Goal: Task Accomplishment & Management: Complete application form

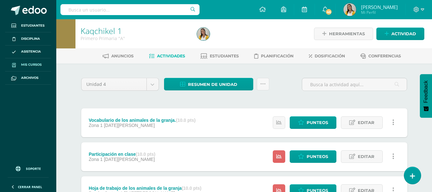
click at [26, 66] on span "Mis cursos" at bounding box center [31, 64] width 20 height 5
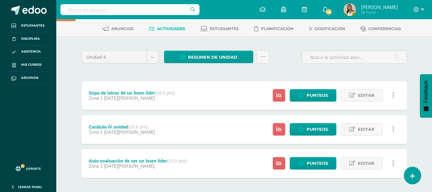
scroll to position [56, 0]
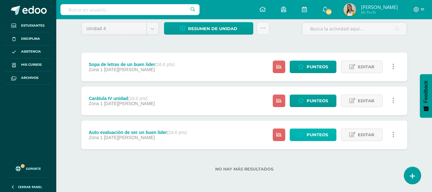
click at [312, 131] on span "Punteos" at bounding box center [317, 135] width 21 height 12
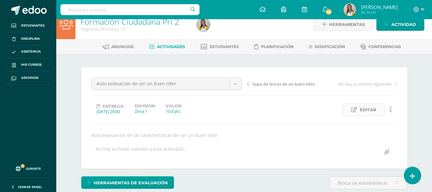
click at [364, 109] on span "Editar" at bounding box center [368, 110] width 17 height 12
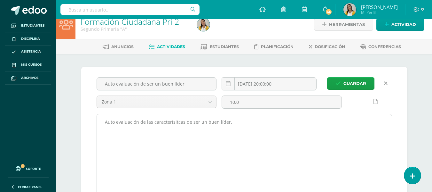
scroll to position [10, 0]
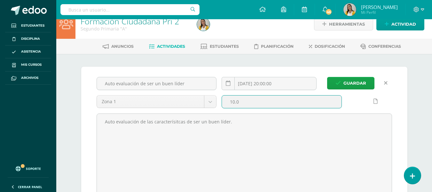
click at [293, 101] on input "10.0" at bounding box center [282, 101] width 120 height 12
type input "1"
type input "5"
click at [344, 81] on span "Guardar" at bounding box center [355, 83] width 23 height 12
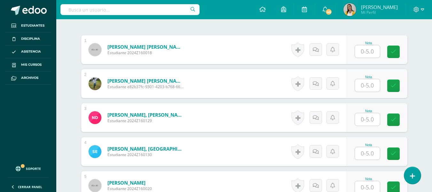
scroll to position [146, 0]
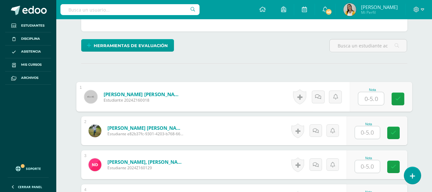
click at [364, 100] on input "text" at bounding box center [371, 98] width 26 height 13
type input "5"
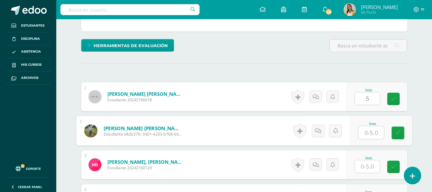
click at [369, 136] on input "text" at bounding box center [371, 132] width 26 height 13
type input "5"
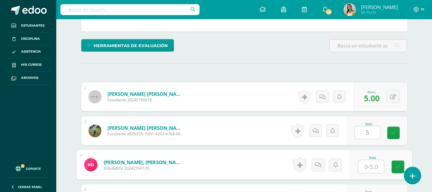
click at [374, 160] on input "text" at bounding box center [371, 166] width 26 height 13
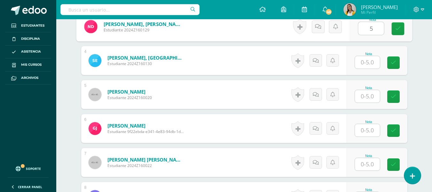
scroll to position [287, 0]
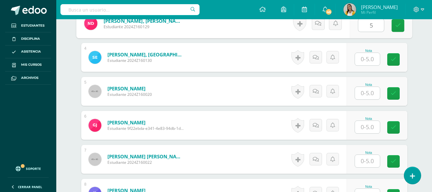
type input "5"
click at [373, 60] on input "text" at bounding box center [367, 59] width 25 height 12
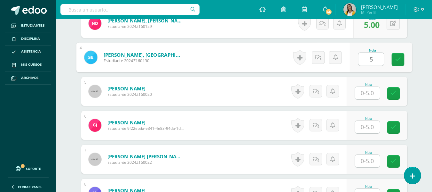
type input "5"
click at [373, 91] on input "text" at bounding box center [367, 93] width 25 height 12
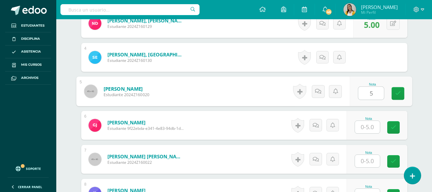
type input "5"
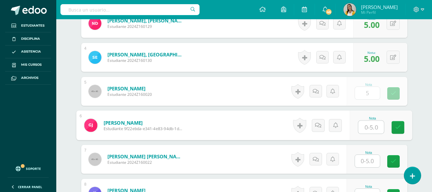
click at [372, 126] on input "text" at bounding box center [371, 127] width 26 height 13
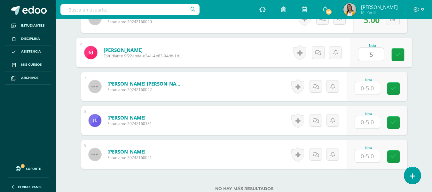
scroll to position [365, 0]
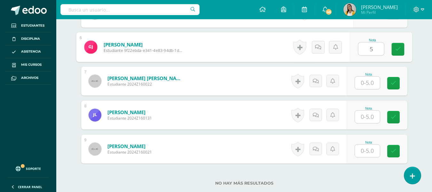
type input "5"
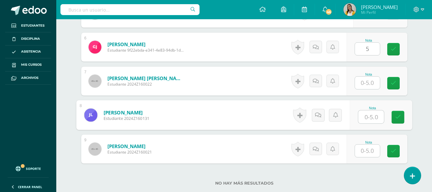
click at [364, 112] on input "text" at bounding box center [371, 116] width 26 height 13
type input "5"
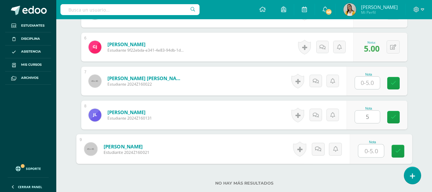
click at [360, 148] on input "text" at bounding box center [371, 150] width 26 height 13
type input "5"
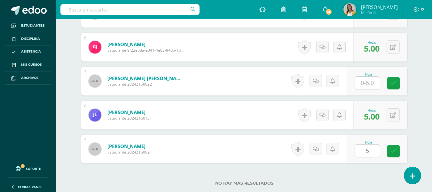
click at [344, 168] on div "No hay más resultados" at bounding box center [244, 178] width 326 height 30
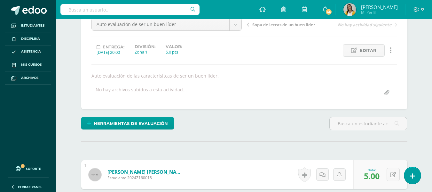
scroll to position [0, 0]
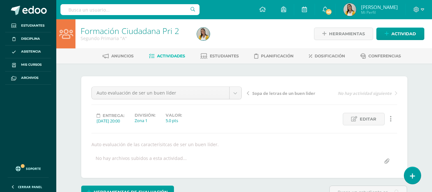
click at [169, 56] on span "Actividades" at bounding box center [171, 55] width 28 height 5
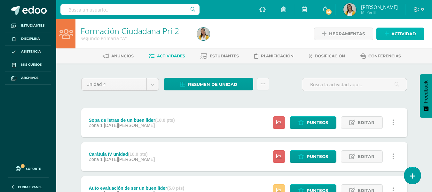
click at [390, 32] on link "Actividad" at bounding box center [401, 34] width 48 height 12
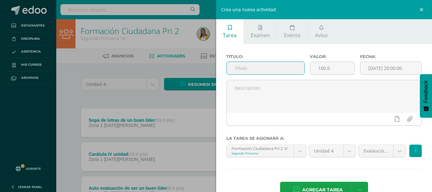
click at [285, 69] on input "text" at bounding box center [266, 68] width 78 height 12
type input "Características de un líder"
click at [346, 72] on input "100.0" at bounding box center [332, 68] width 44 height 12
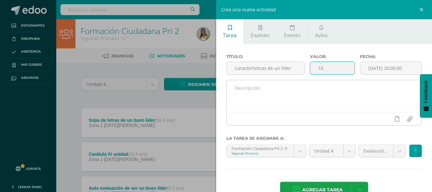
type input "10"
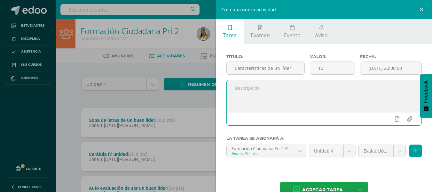
click at [278, 94] on textarea at bounding box center [324, 96] width 195 height 32
type textarea "Dibujo de su manita y en cada dedo escribieron 5 caracterísitcas de ser un buen…"
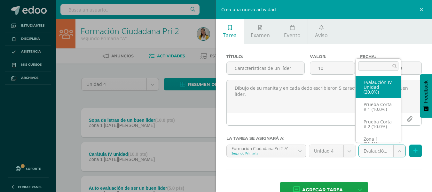
click at [395, 155] on body "Estudiantes Disciplina Asistencia Mis cursos Archivos Soporte Ayuda Reportar un…" at bounding box center [216, 123] width 432 height 247
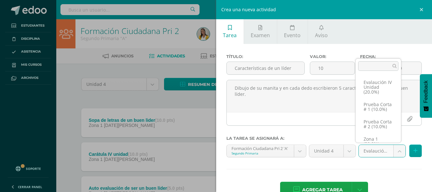
scroll to position [5, 0]
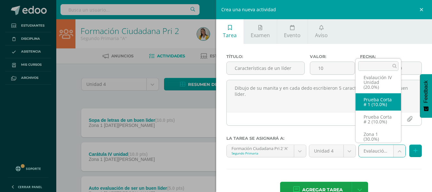
select select "29293"
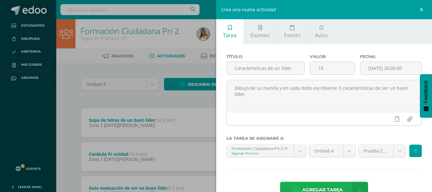
click at [329, 188] on span "Agregar tarea" at bounding box center [322, 190] width 41 height 16
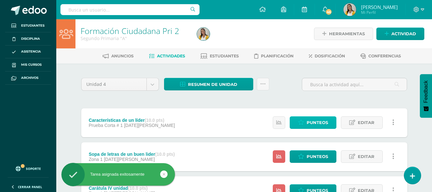
click at [326, 124] on span "Punteos" at bounding box center [317, 122] width 21 height 12
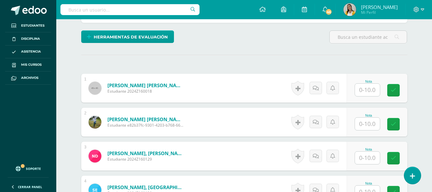
scroll to position [155, 0]
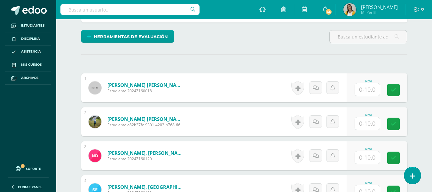
click at [379, 91] on input "text" at bounding box center [367, 89] width 25 height 12
type input "10"
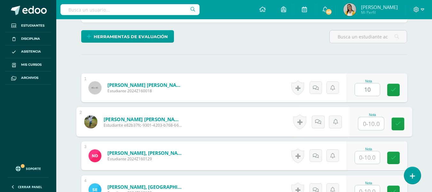
click at [371, 124] on input "text" at bounding box center [371, 123] width 26 height 13
type input "9"
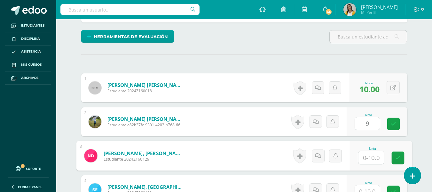
click at [371, 152] on input "text" at bounding box center [371, 157] width 26 height 13
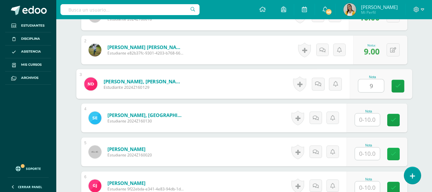
scroll to position [241, 0]
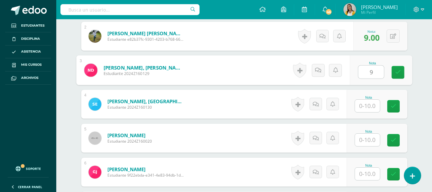
type input "9"
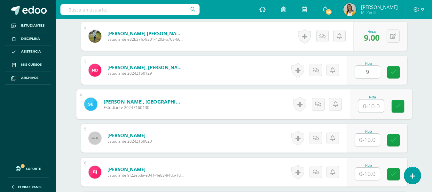
click at [371, 104] on input "text" at bounding box center [371, 106] width 26 height 13
type input "9"
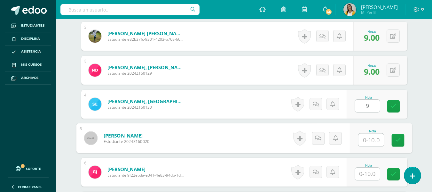
click at [364, 138] on input "text" at bounding box center [371, 139] width 26 height 13
type input "10"
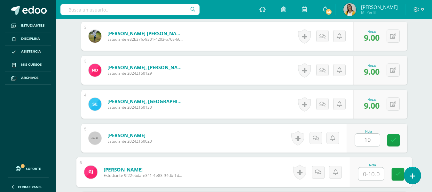
click at [375, 172] on input "text" at bounding box center [371, 173] width 26 height 13
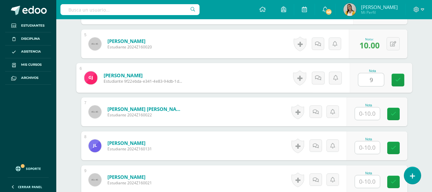
scroll to position [340, 0]
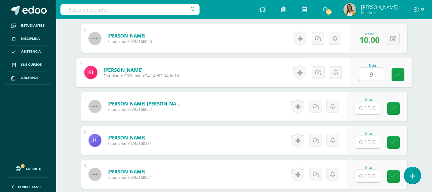
type input "9"
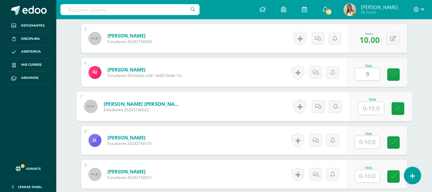
click at [376, 108] on input "text" at bounding box center [371, 108] width 26 height 13
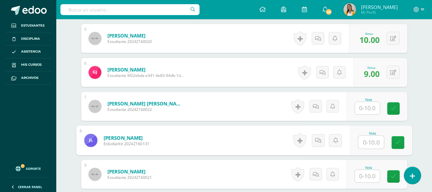
click at [371, 139] on input "text" at bounding box center [371, 142] width 26 height 13
type input "10"
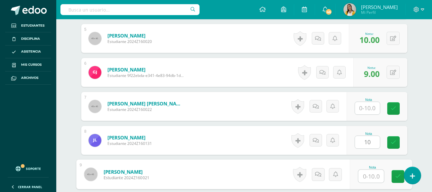
click at [373, 175] on input "text" at bounding box center [371, 176] width 26 height 13
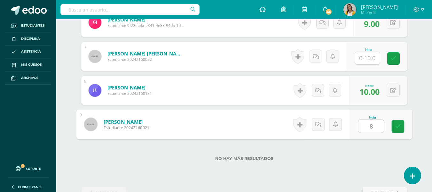
scroll to position [410, 0]
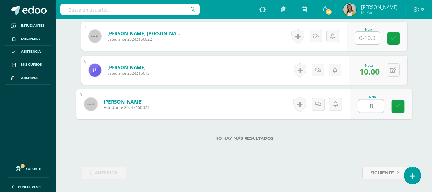
type input "8"
click at [359, 139] on label "No hay más resultados" at bounding box center [244, 138] width 326 height 5
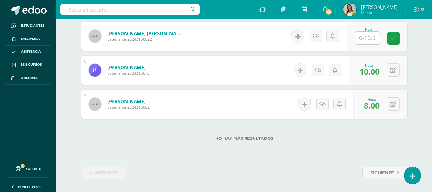
scroll to position [0, 0]
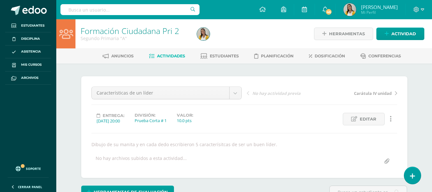
click at [167, 57] on span "Actividades" at bounding box center [171, 55] width 28 height 5
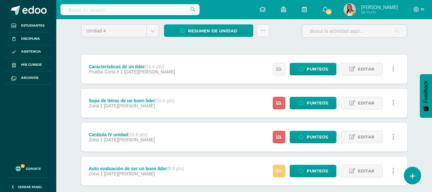
scroll to position [58, 0]
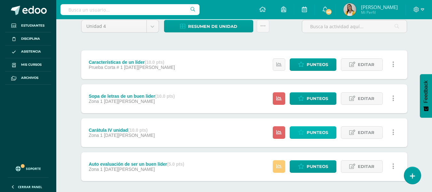
click at [323, 133] on span "Punteos" at bounding box center [317, 132] width 21 height 12
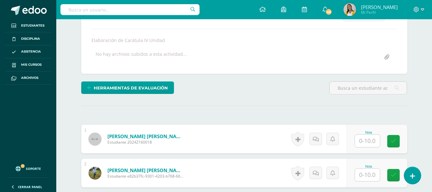
scroll to position [110, 0]
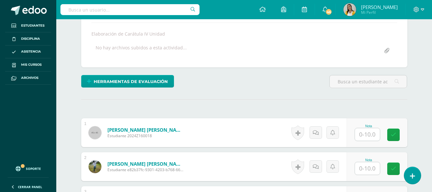
drag, startPoint x: 436, startPoint y: 43, endPoint x: 436, endPoint y: 147, distance: 104.3
click at [432, 147] on html "Estudiantes Disciplina Asistencia Mis cursos Archivos Soporte Ayuda Reportar un…" at bounding box center [216, 191] width 432 height 602
click at [372, 132] on input "text" at bounding box center [371, 134] width 26 height 13
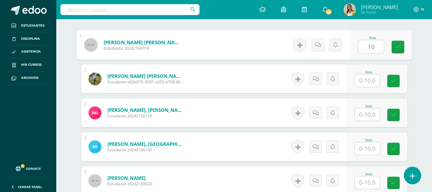
scroll to position [212, 0]
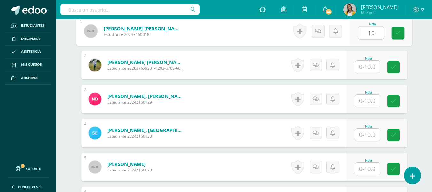
type input "10"
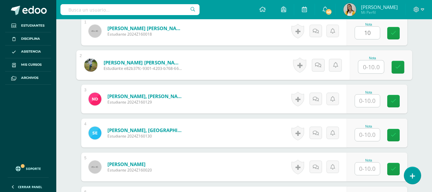
click at [362, 64] on input "text" at bounding box center [371, 66] width 26 height 13
type input "9"
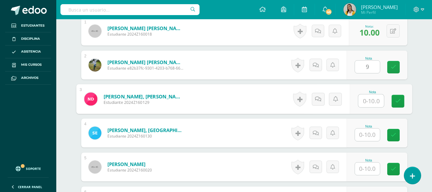
click at [367, 101] on input "text" at bounding box center [371, 100] width 26 height 13
type input "10"
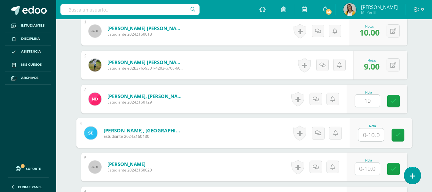
click at [374, 136] on input "text" at bounding box center [371, 134] width 26 height 13
type input "9"
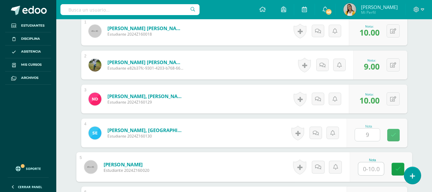
click at [370, 165] on input "text" at bounding box center [371, 168] width 26 height 13
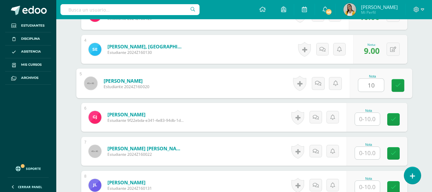
scroll to position [312, 0]
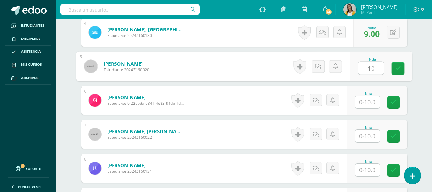
type input "10"
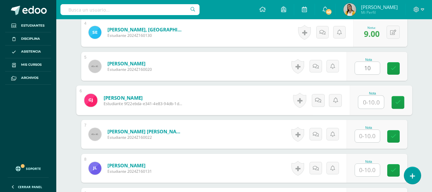
click at [370, 101] on input "text" at bounding box center [371, 102] width 26 height 13
type input "9"
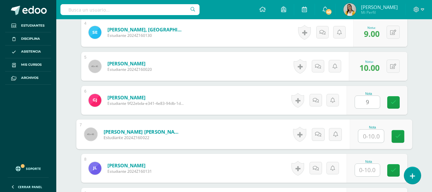
click at [378, 140] on input "text" at bounding box center [371, 136] width 26 height 13
type input "10"
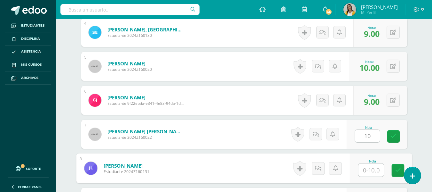
click at [361, 169] on input "text" at bounding box center [371, 170] width 26 height 13
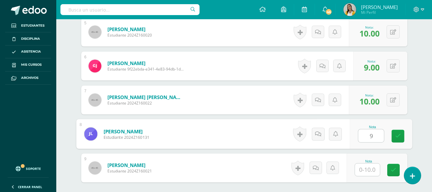
scroll to position [379, 0]
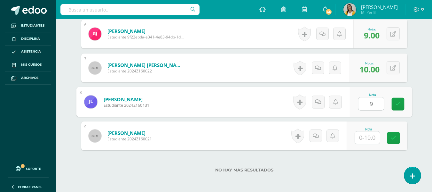
type input "9"
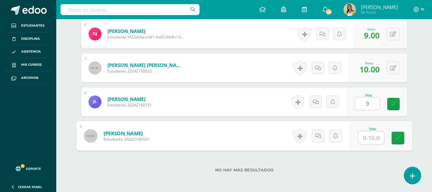
click at [377, 136] on input "text" at bounding box center [371, 137] width 26 height 13
type input "8.5"
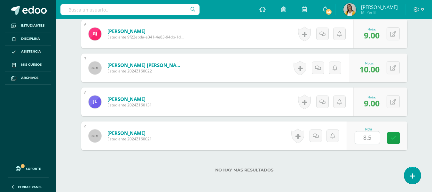
click at [365, 179] on div "No hay más resultados" at bounding box center [244, 165] width 326 height 30
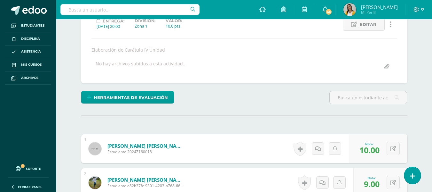
scroll to position [0, 0]
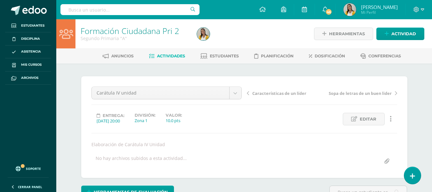
click at [160, 53] on link "Actividades" at bounding box center [167, 56] width 36 height 10
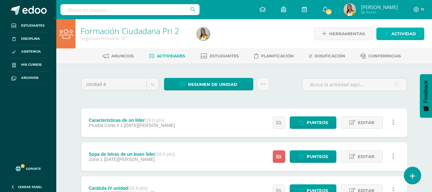
click at [408, 33] on span "Actividad" at bounding box center [404, 34] width 25 height 12
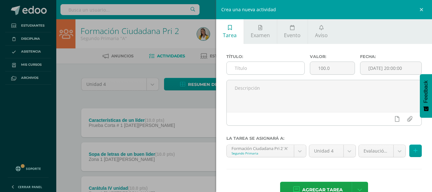
click at [285, 68] on input "text" at bounding box center [266, 68] width 78 height 12
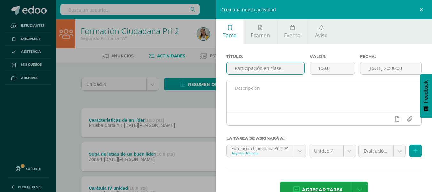
type input "Participación en clase."
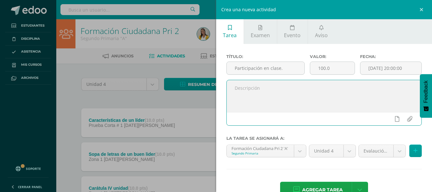
click at [291, 91] on textarea at bounding box center [324, 96] width 195 height 32
type textarea "Seguimeinto de instrucciones, colaboración, trabajo en equipo."
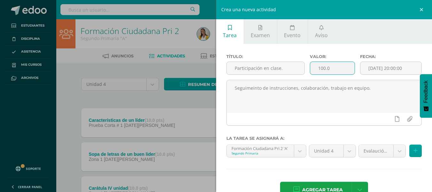
click at [334, 68] on input "100.0" at bounding box center [332, 68] width 44 height 12
type input "1"
type input "5"
click at [391, 149] on body "Estudiantes Disciplina Asistencia Mis cursos Archivos Soporte Ayuda Reportar un…" at bounding box center [216, 140] width 432 height 281
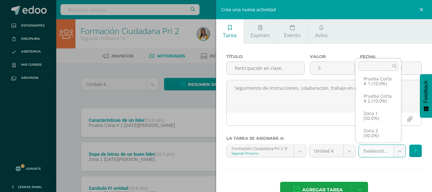
scroll to position [37, 0]
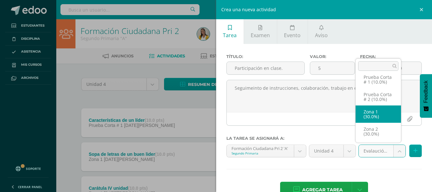
select select "29291"
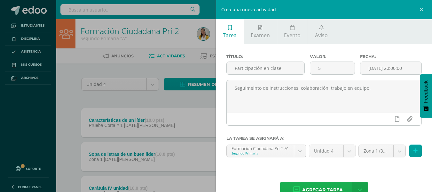
click at [321, 188] on span "Agregar tarea" at bounding box center [322, 190] width 41 height 16
